Goal: Download file/media

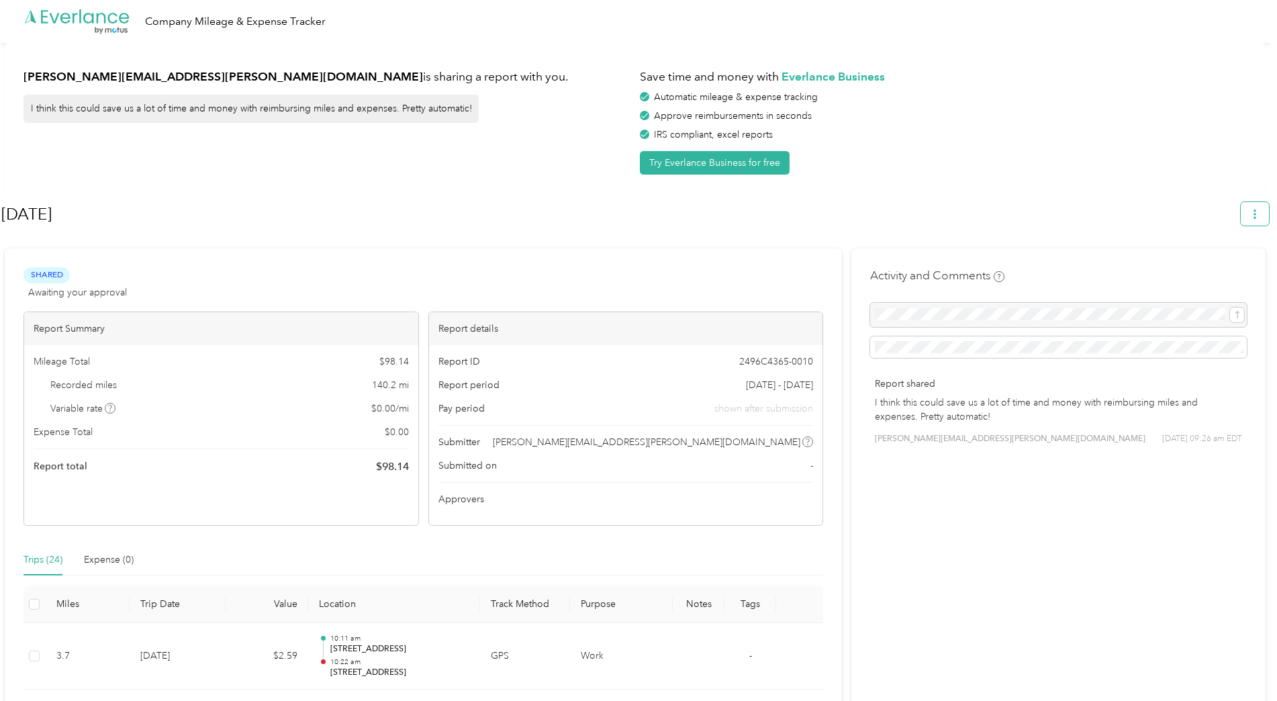
click at [1261, 219] on button "button" at bounding box center [1254, 213] width 28 height 23
click at [1236, 270] on span "Download" at bounding box center [1223, 277] width 44 height 14
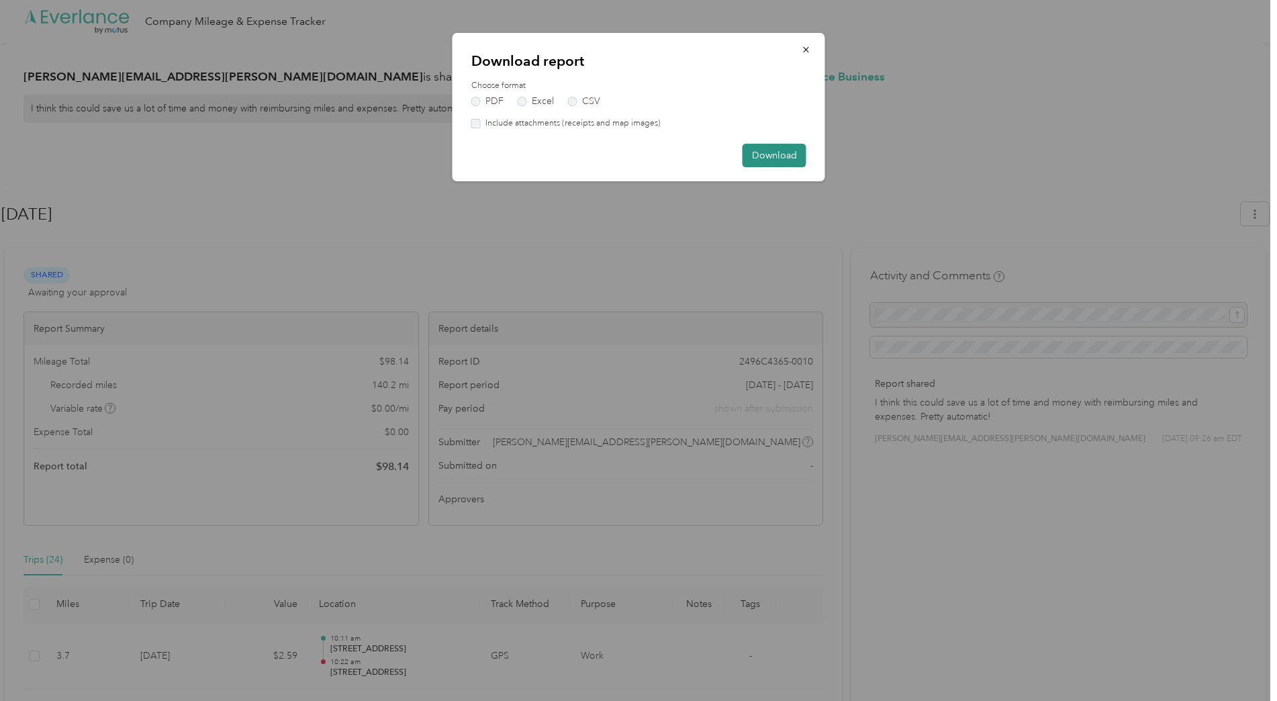
click at [786, 152] on button "Download" at bounding box center [774, 155] width 64 height 23
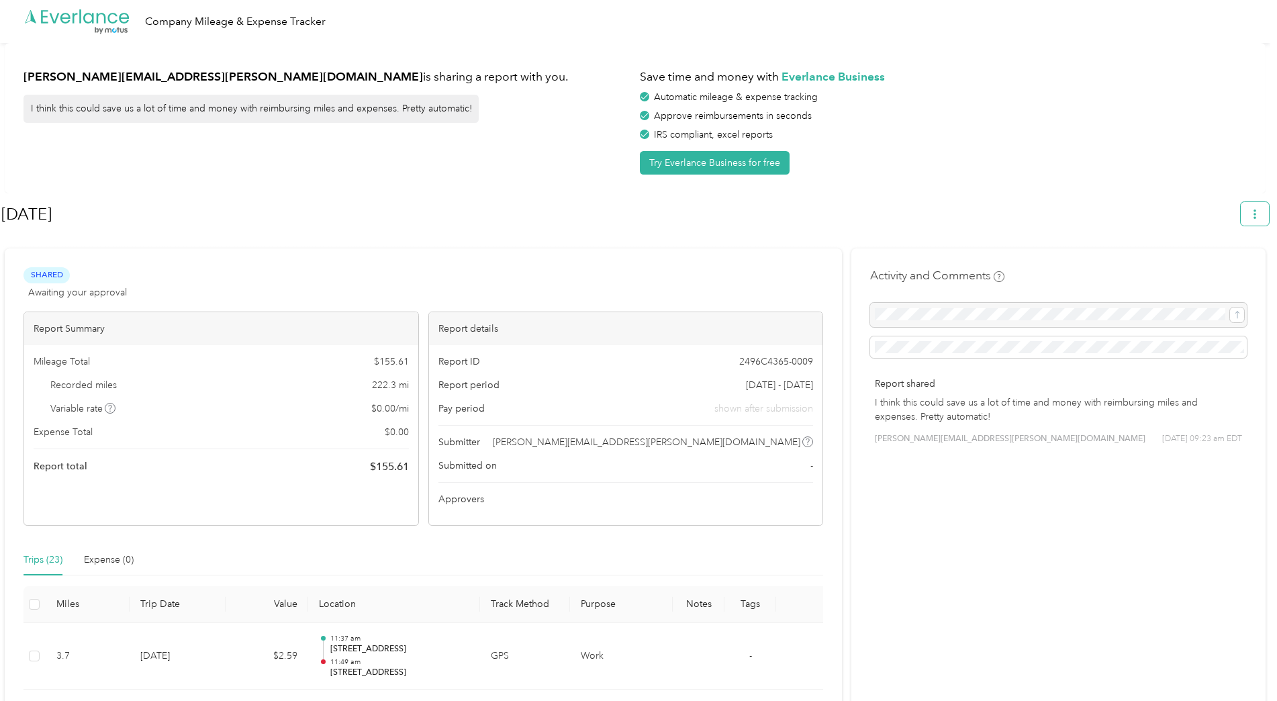
click at [1258, 215] on icon "button" at bounding box center [1254, 213] width 9 height 9
click at [1217, 270] on span "Download" at bounding box center [1223, 277] width 44 height 14
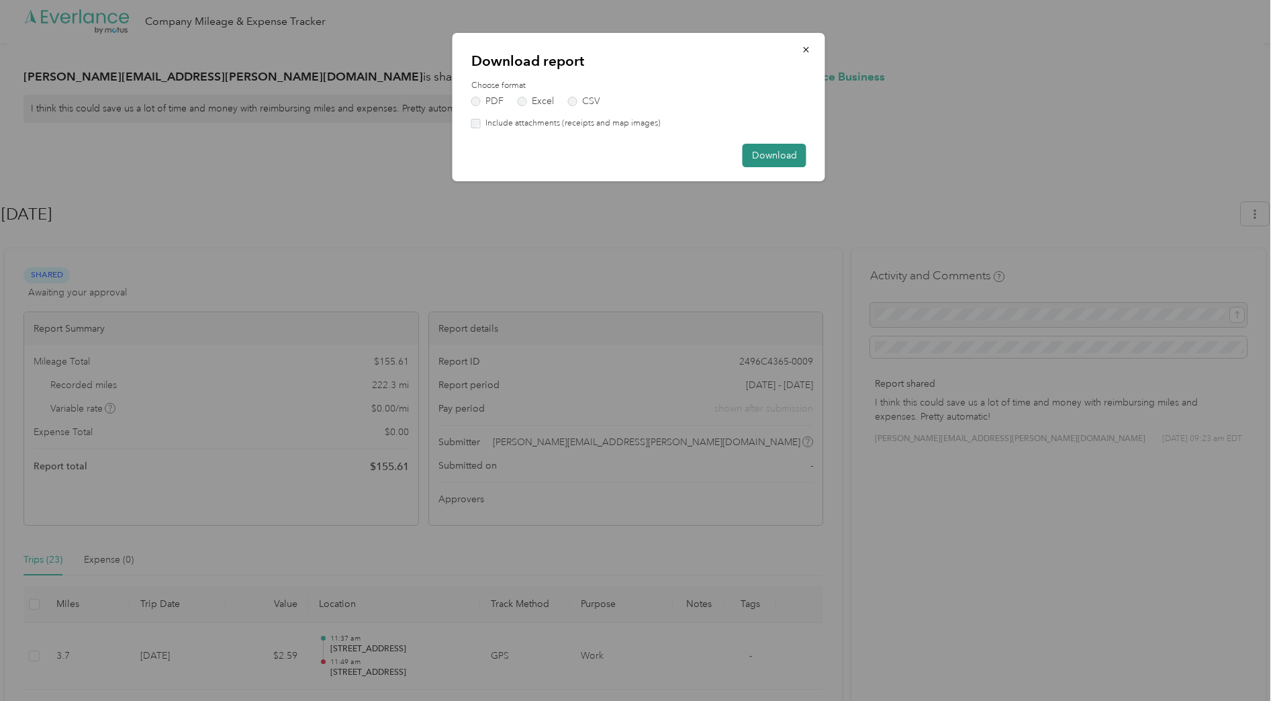
click at [800, 148] on button "Download" at bounding box center [774, 155] width 64 height 23
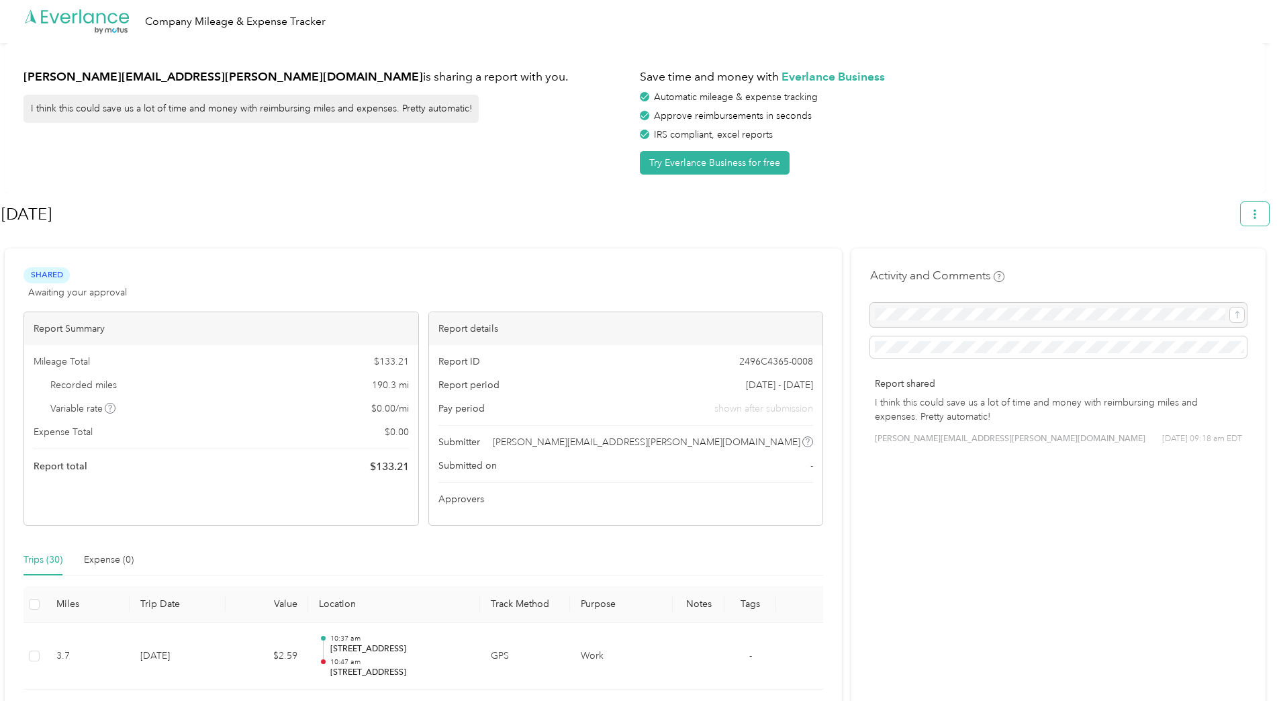
click at [1258, 207] on button "button" at bounding box center [1254, 213] width 28 height 23
click at [1221, 270] on span "Download" at bounding box center [1223, 277] width 44 height 14
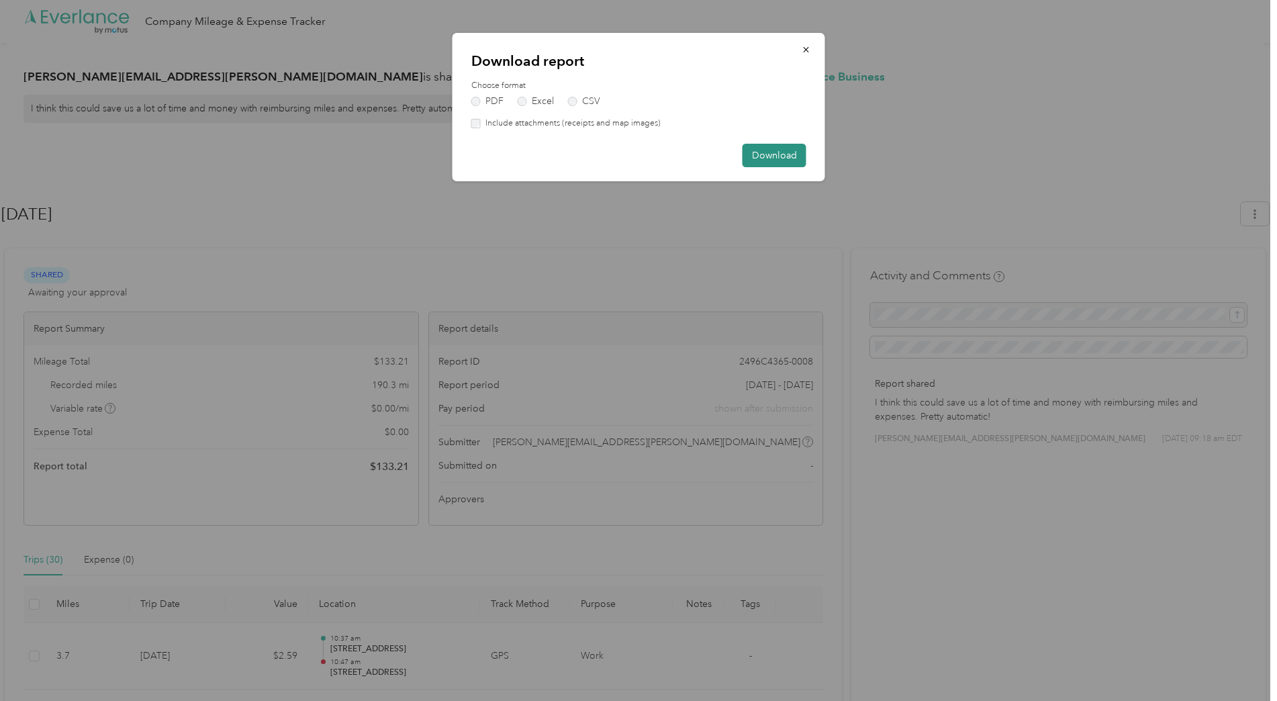
click at [776, 155] on button "Download" at bounding box center [774, 155] width 64 height 23
